Goal: Information Seeking & Learning: Check status

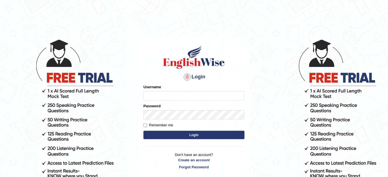
type input "karengonzalez"
click at [170, 133] on button "Login" at bounding box center [193, 135] width 101 height 8
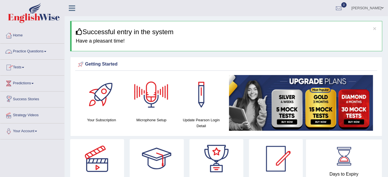
click at [38, 50] on link "Practice Questions" at bounding box center [32, 51] width 64 height 14
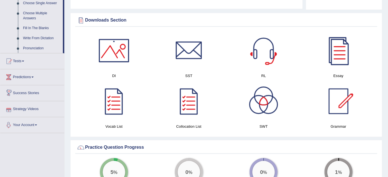
scroll to position [316, 0]
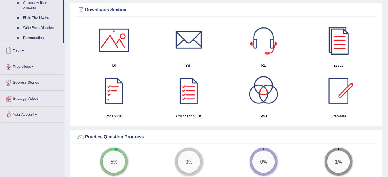
click at [26, 52] on link "Tests" at bounding box center [32, 50] width 64 height 14
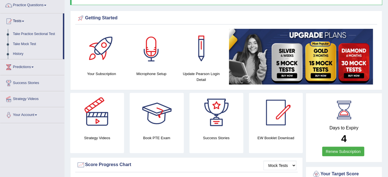
scroll to position [0, 0]
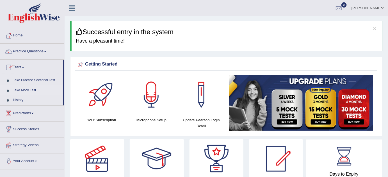
click at [29, 90] on link "Take Mock Test" at bounding box center [36, 91] width 52 height 10
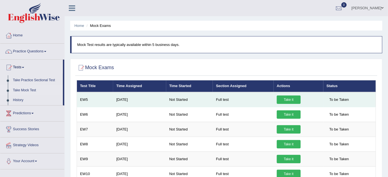
click at [293, 99] on link "Take it" at bounding box center [289, 100] width 24 height 8
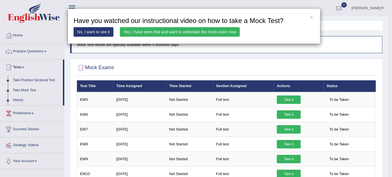
click at [160, 31] on link "Yes, I have seen that and want to undertake the mock exam now" at bounding box center [180, 32] width 120 height 10
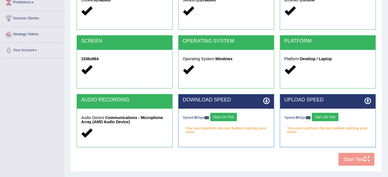
scroll to position [81, 0]
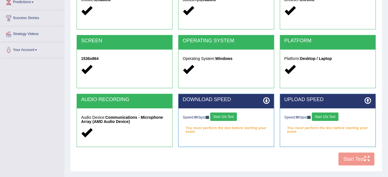
click at [225, 115] on button "Start 10s Test" at bounding box center [223, 117] width 27 height 8
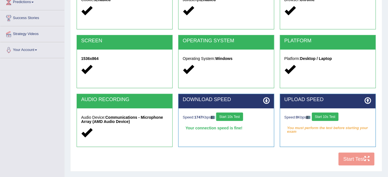
click at [327, 119] on button "Start 10s Test" at bounding box center [325, 117] width 27 height 8
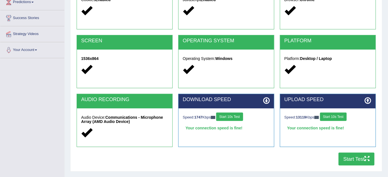
click at [355, 160] on button "Start Test" at bounding box center [356, 159] width 36 height 13
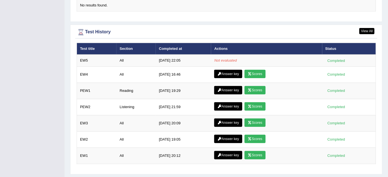
scroll to position [704, 0]
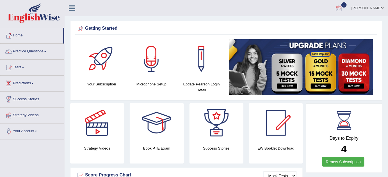
click at [343, 7] on div at bounding box center [338, 8] width 8 height 8
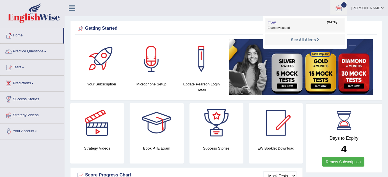
click at [319, 24] on link "EW5 Aug 26, 2025 Exam evaluated" at bounding box center [304, 25] width 77 height 12
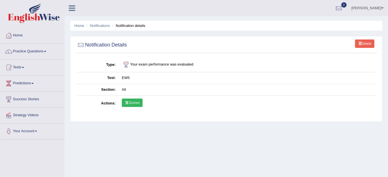
click at [134, 103] on link "Scores" at bounding box center [132, 103] width 21 height 8
click at [81, 26] on link "Home" at bounding box center [79, 26] width 10 height 4
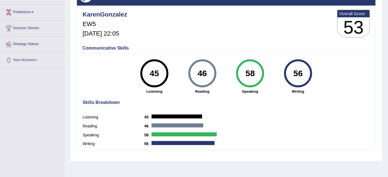
scroll to position [68, 0]
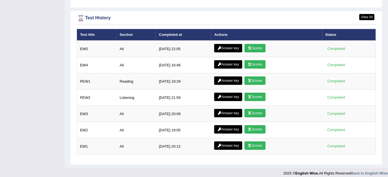
scroll to position [728, 0]
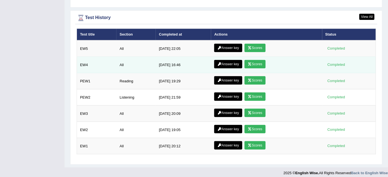
click at [256, 60] on link "Scores" at bounding box center [254, 64] width 21 height 8
